Goal: Task Accomplishment & Management: Complete application form

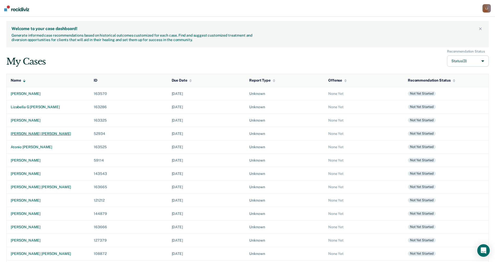
click at [49, 133] on div "[PERSON_NAME] [PERSON_NAME]" at bounding box center [48, 133] width 75 height 4
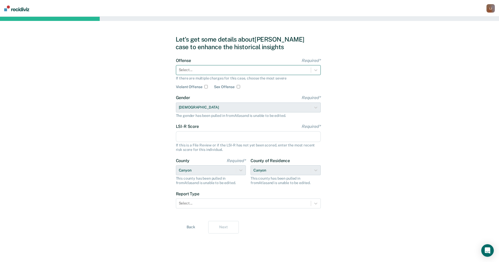
click at [202, 68] on div at bounding box center [243, 69] width 129 height 5
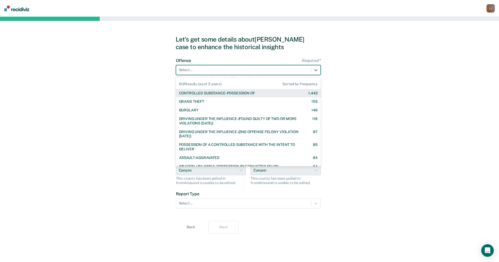
click at [210, 93] on div "CONTROLLED SUBSTANCE-POSSESSION OF" at bounding box center [217, 93] width 76 height 4
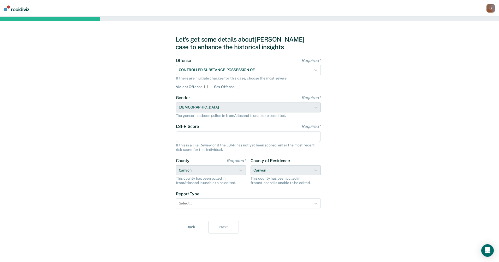
click at [193, 137] on input "LSI-R Score Required*" at bounding box center [248, 136] width 145 height 11
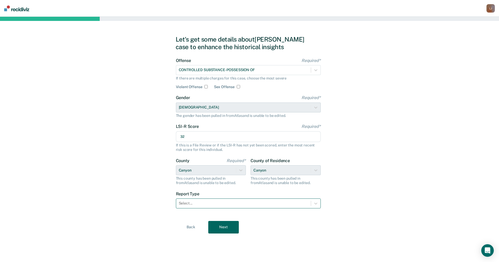
type input "32"
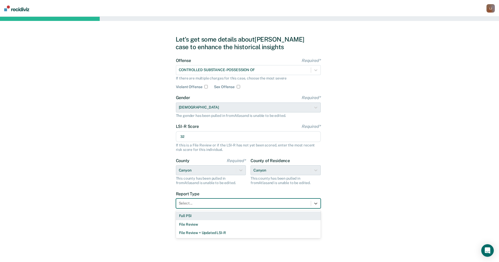
click at [248, 200] on div at bounding box center [243, 202] width 129 height 5
click at [241, 217] on div "Full PSI" at bounding box center [248, 215] width 145 height 9
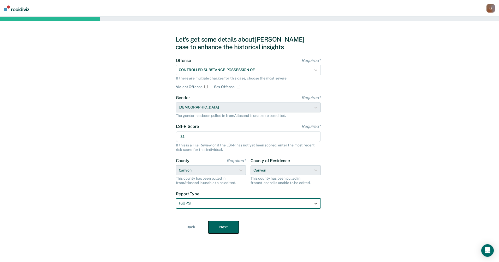
click at [224, 227] on button "Next" at bounding box center [223, 227] width 31 height 13
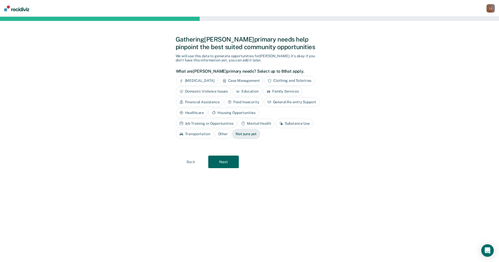
click at [237, 118] on div "Job Training or Opportunities" at bounding box center [206, 123] width 61 height 10
click at [295, 122] on div "Substance Use" at bounding box center [301, 123] width 38 height 10
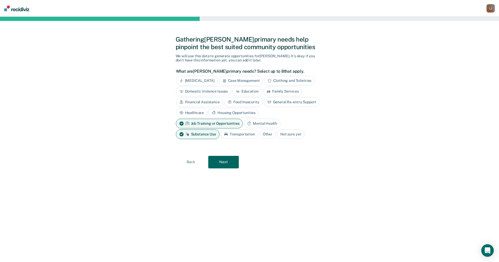
click at [262, 126] on div "Mental Health" at bounding box center [262, 123] width 37 height 10
click at [227, 159] on button "Next" at bounding box center [223, 162] width 31 height 13
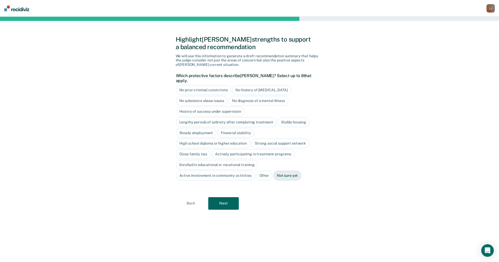
click at [242, 85] on div "No history of [MEDICAL_DATA]" at bounding box center [261, 90] width 59 height 10
click at [281, 117] on div "Stable housing" at bounding box center [294, 122] width 32 height 10
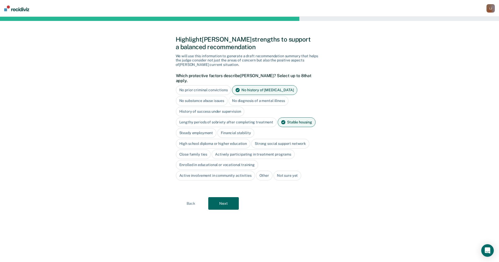
click at [243, 128] on div "Financial stability" at bounding box center [235, 133] width 37 height 10
click at [236, 139] on div "High school diploma or higher education" at bounding box center [213, 144] width 75 height 10
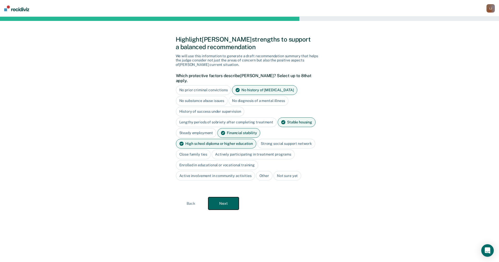
click at [224, 197] on button "Next" at bounding box center [223, 203] width 31 height 13
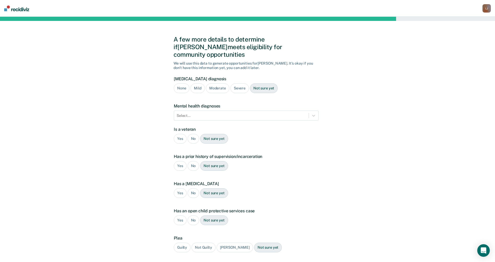
click at [242, 83] on div "Severe" at bounding box center [239, 88] width 19 height 10
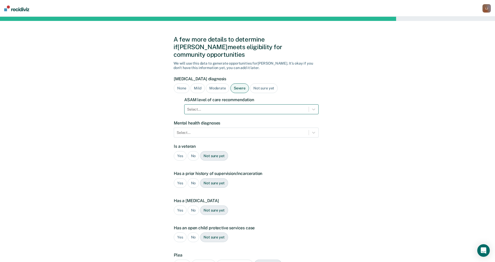
click at [255, 106] on div at bounding box center [246, 108] width 119 height 5
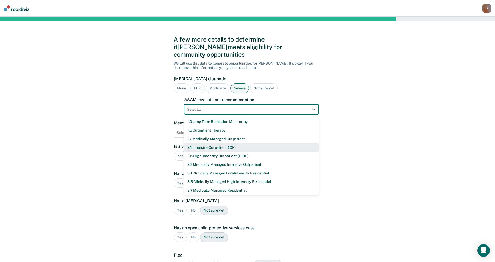
click at [241, 143] on div "2.1 Intensive Outpatient (IOP)" at bounding box center [251, 147] width 134 height 9
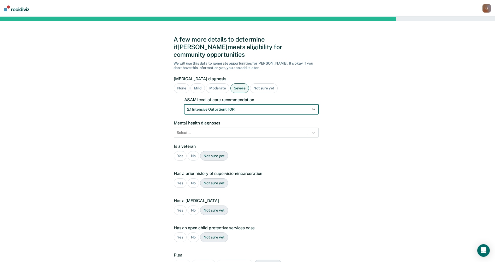
click at [195, 151] on div "No" at bounding box center [194, 156] width 12 height 10
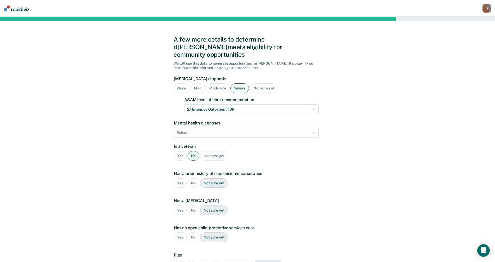
click at [173, 174] on div "A few more details to determine if [PERSON_NAME] meets eligibility for communit…" at bounding box center [247, 167] width 495 height 300
click at [175, 178] on div "Yes" at bounding box center [180, 183] width 13 height 10
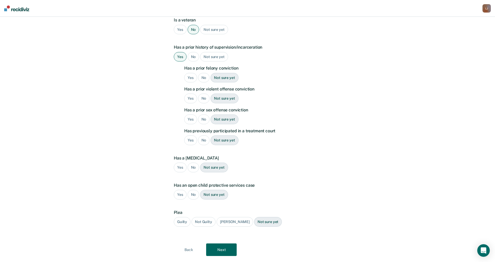
scroll to position [130, 0]
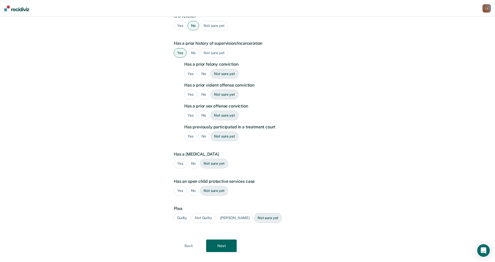
click at [188, 69] on div "Yes" at bounding box center [190, 74] width 13 height 10
click at [203, 90] on div "No" at bounding box center [204, 95] width 12 height 10
click at [203, 110] on div "No" at bounding box center [204, 115] width 12 height 10
click at [204, 131] on div "No" at bounding box center [204, 136] width 12 height 10
click at [188, 186] on div "No" at bounding box center [194, 191] width 12 height 10
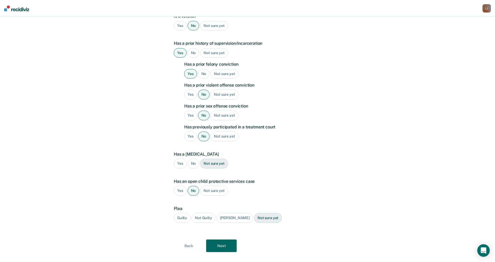
click at [184, 213] on div "Guilty" at bounding box center [182, 218] width 17 height 10
click at [221, 239] on button "Next" at bounding box center [221, 245] width 31 height 13
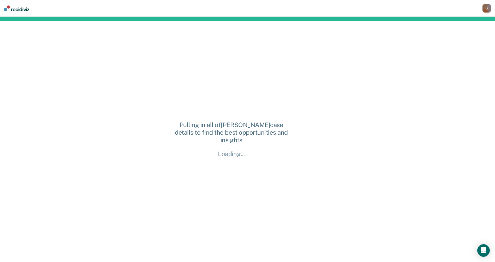
scroll to position [0, 0]
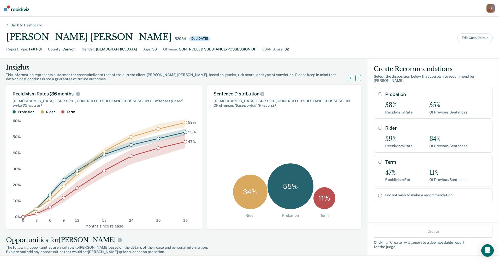
click at [378, 193] on input "I do not wish to make a recommendation" at bounding box center [380, 195] width 4 height 4
radio input "true"
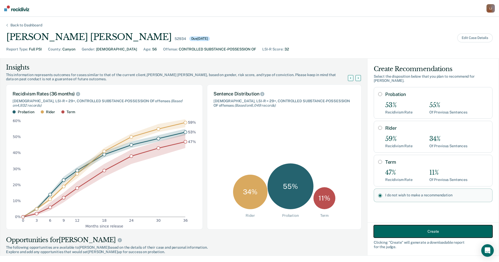
click at [405, 228] on button "Create" at bounding box center [433, 231] width 119 height 13
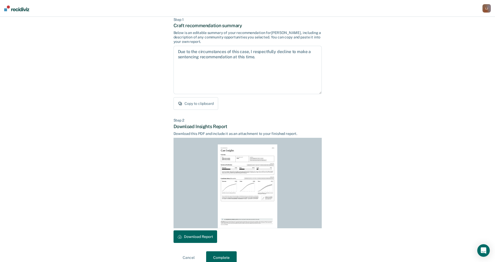
scroll to position [36, 0]
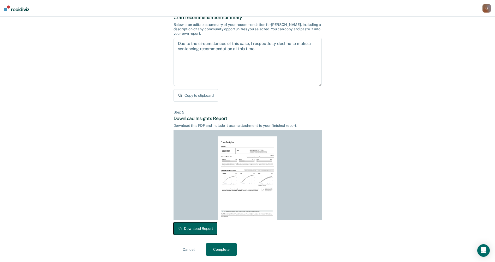
click at [192, 225] on button "Download Report" at bounding box center [196, 228] width 44 height 13
click at [227, 246] on button "Complete" at bounding box center [221, 249] width 31 height 13
